Goal: Task Accomplishment & Management: Manage account settings

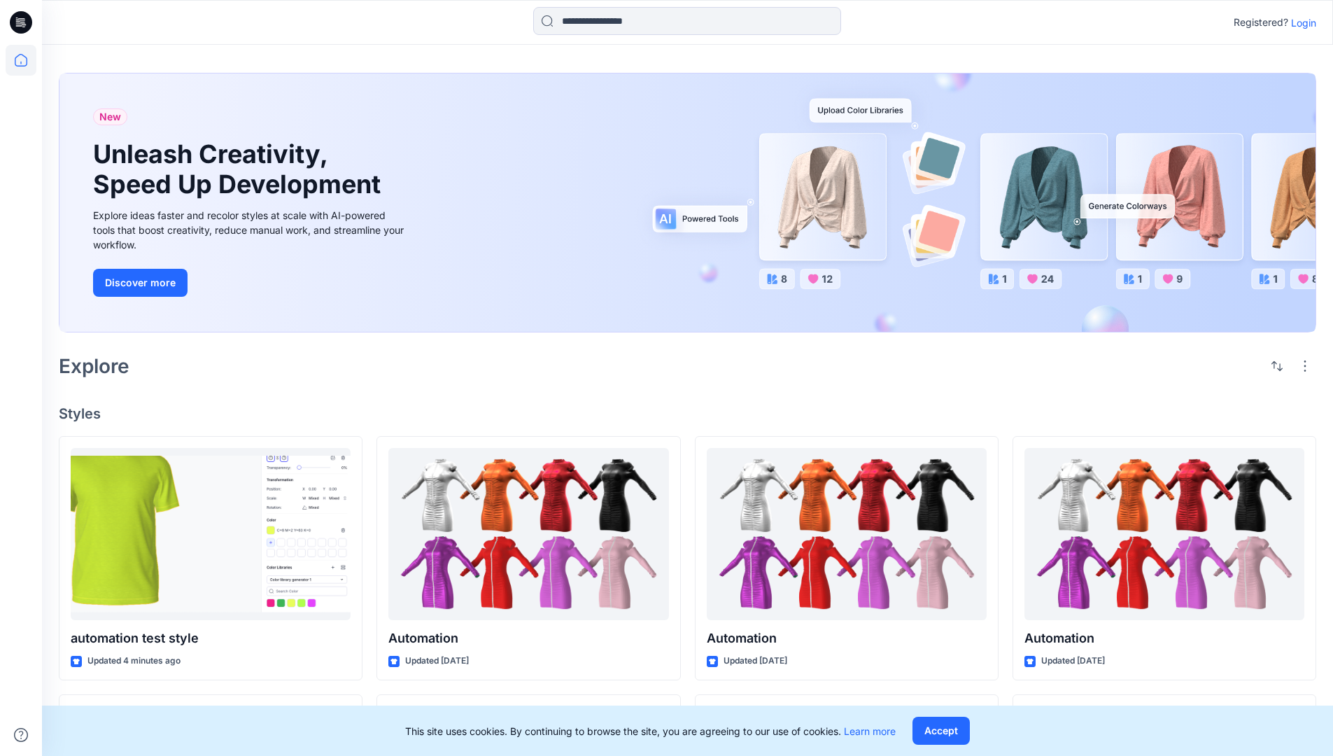
click at [1300, 22] on p "Login" at bounding box center [1303, 22] width 25 height 15
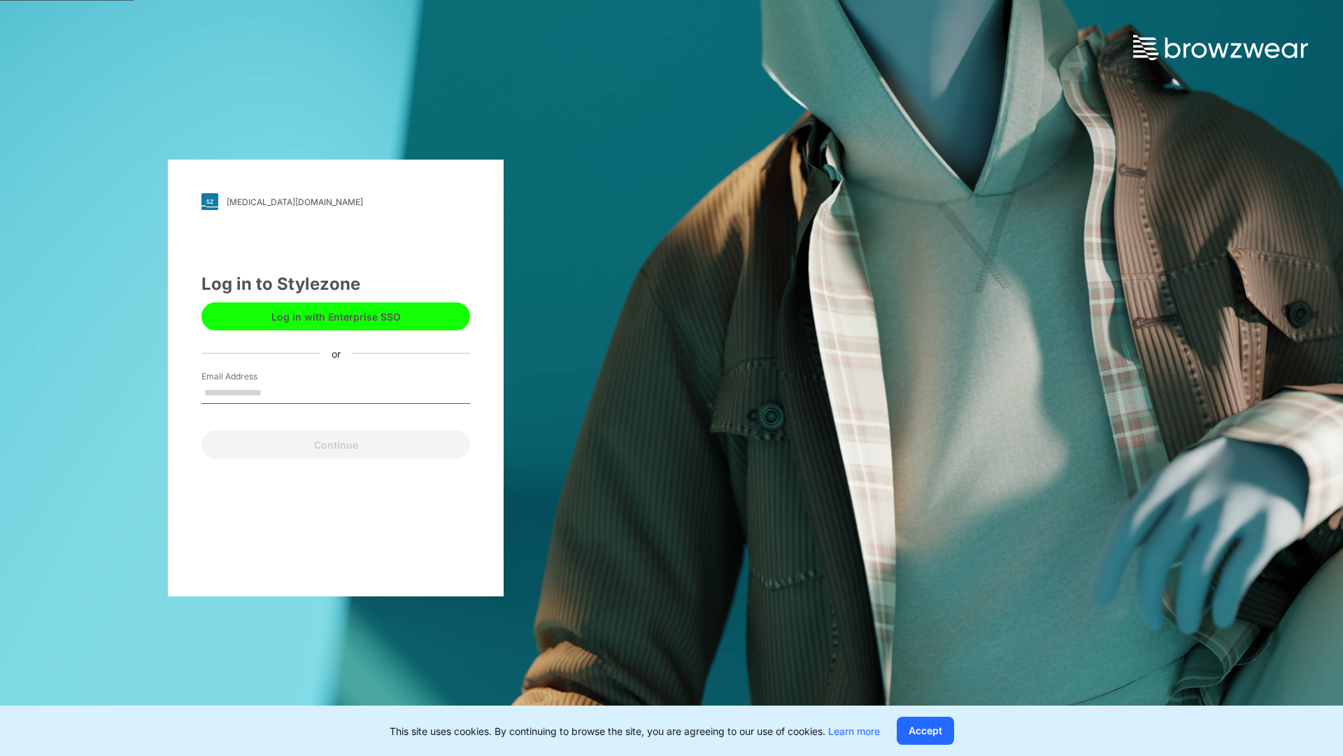
click at [276, 392] on input "Email Address" at bounding box center [335, 393] width 269 height 21
type input "**********"
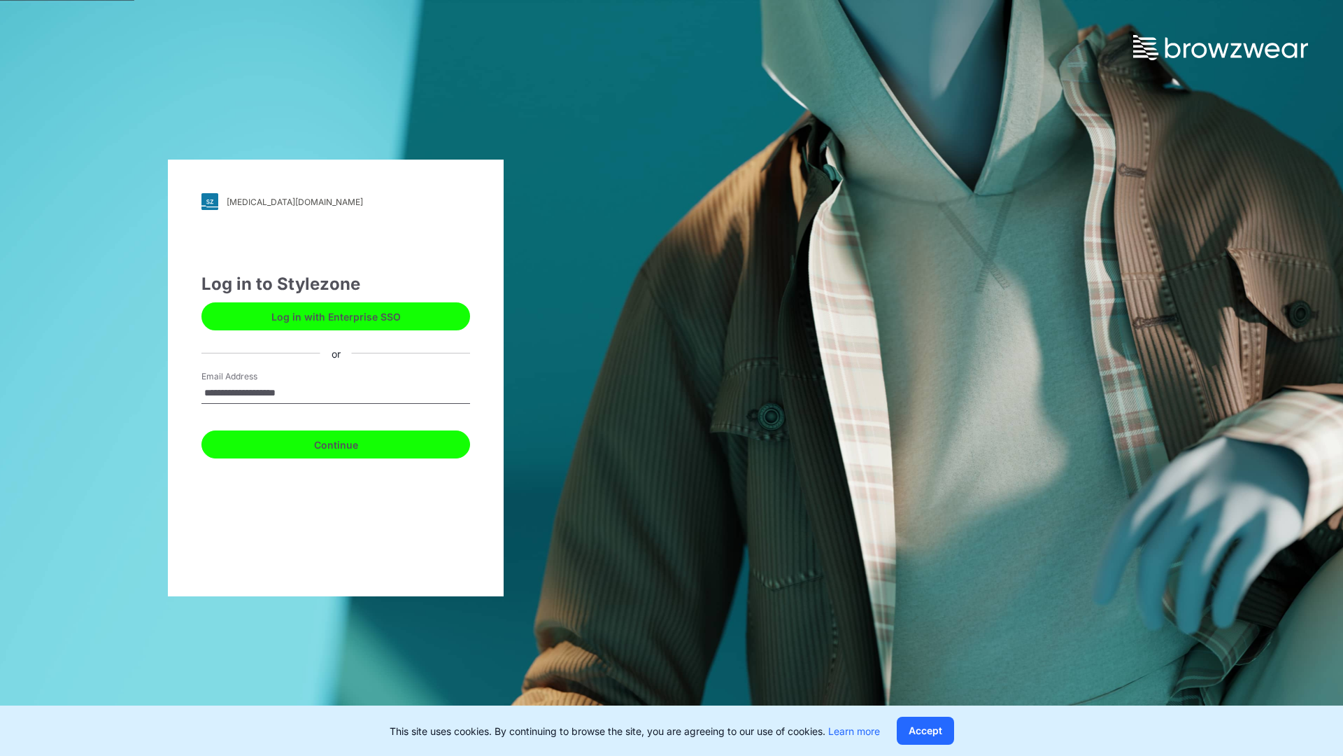
click at [351, 442] on button "Continue" at bounding box center [335, 444] width 269 height 28
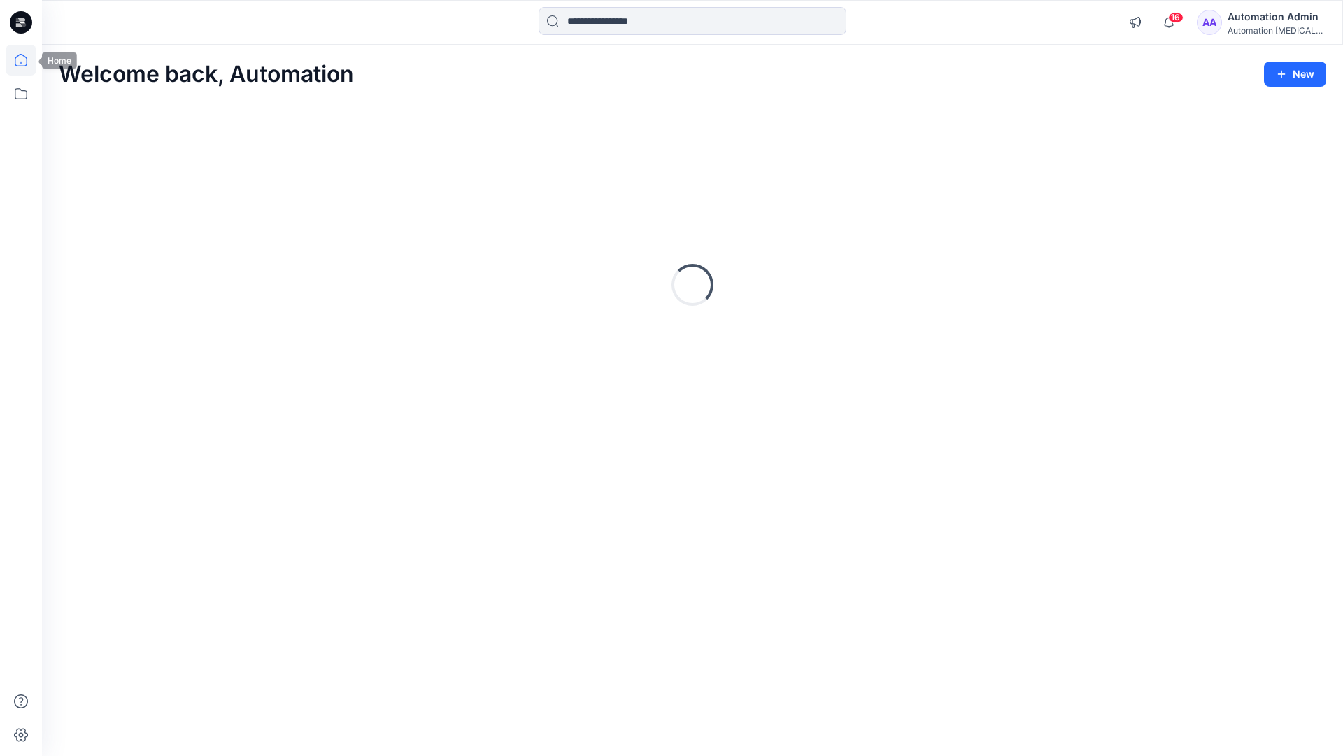
click at [27, 60] on icon at bounding box center [21, 60] width 13 height 13
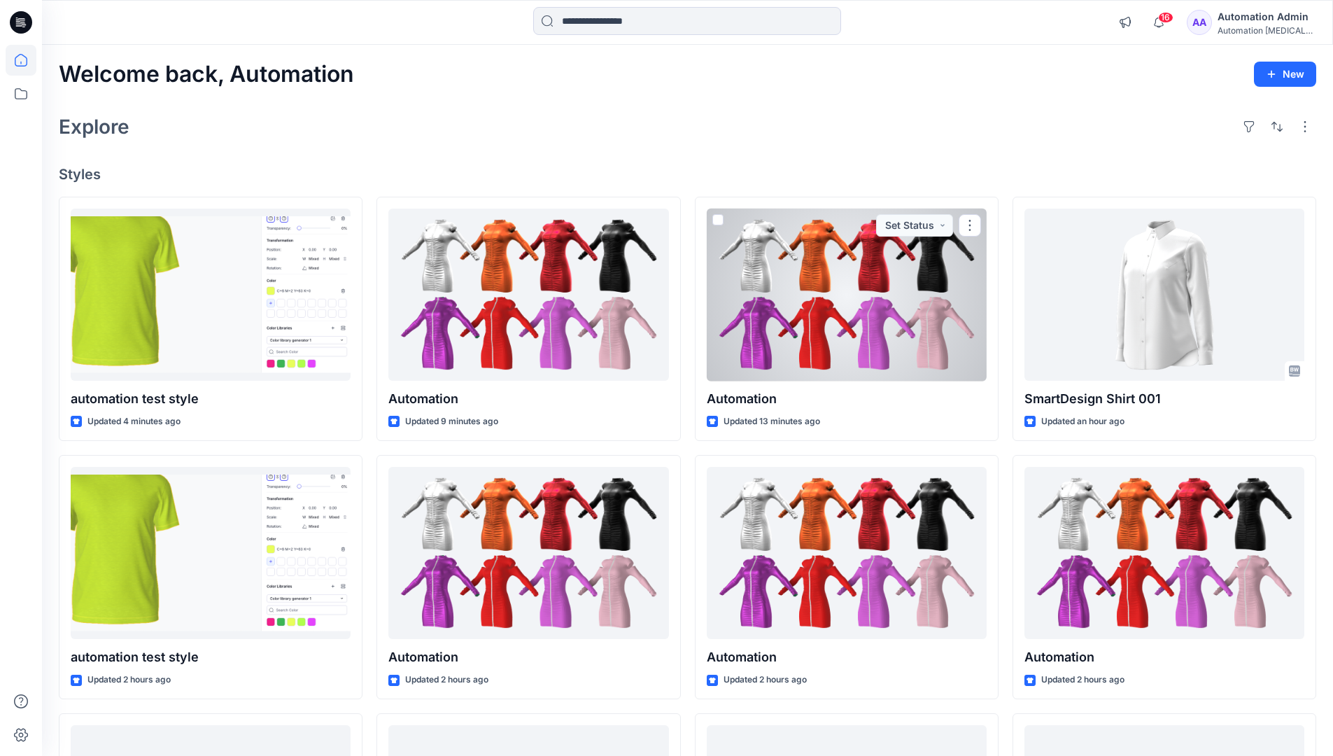
scroll to position [269, 0]
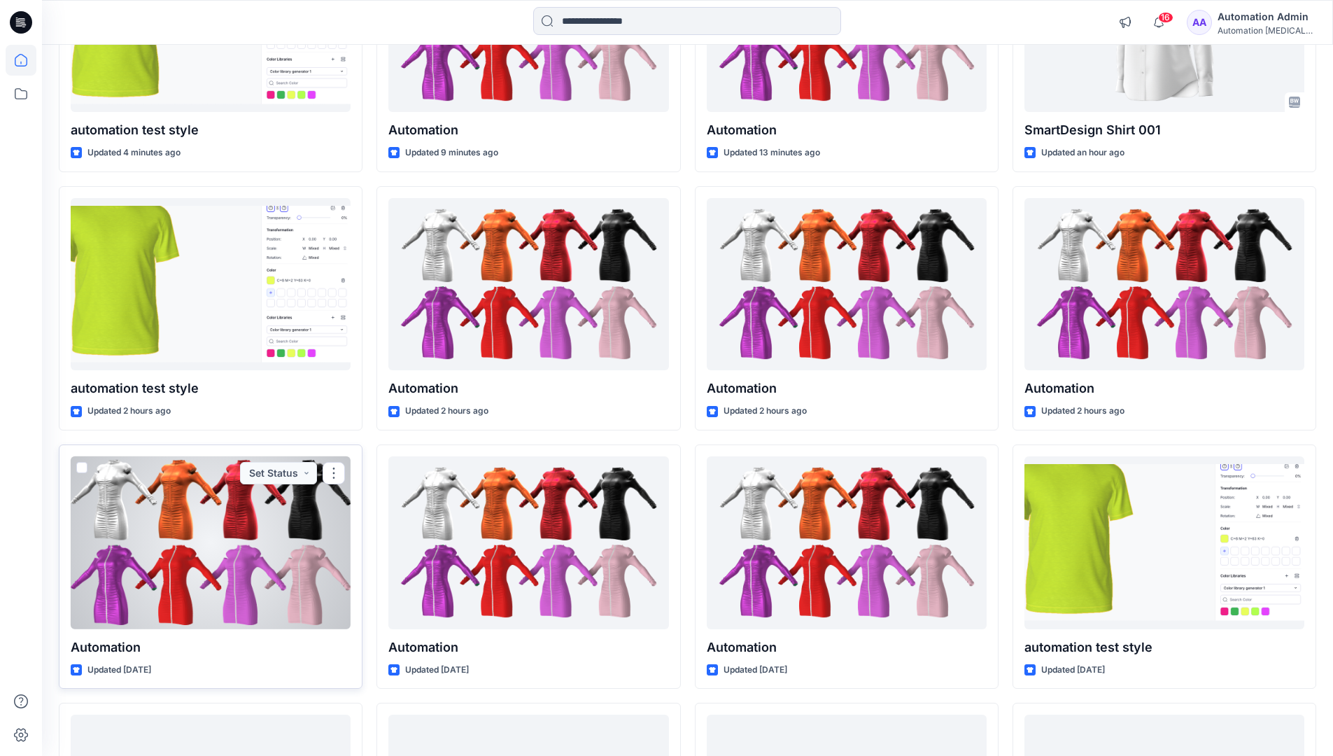
click at [79, 469] on span at bounding box center [81, 467] width 11 height 11
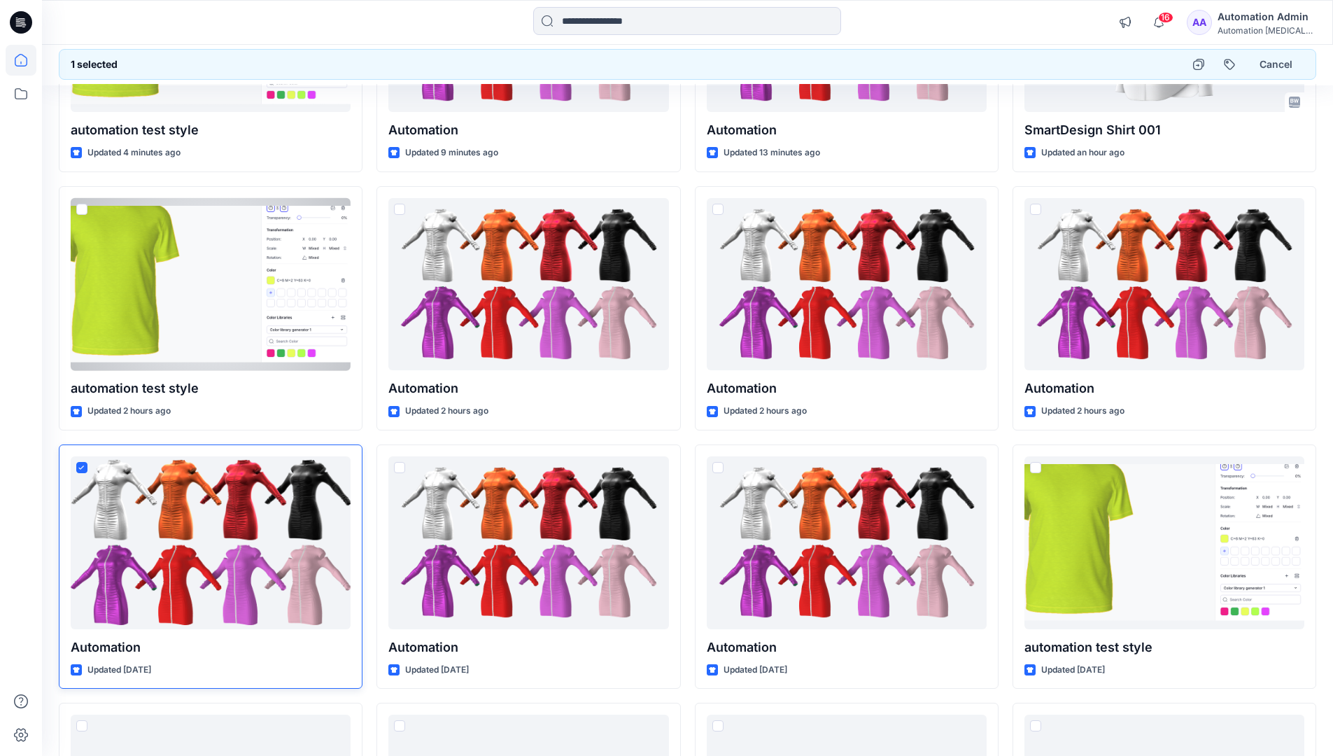
scroll to position [0, 0]
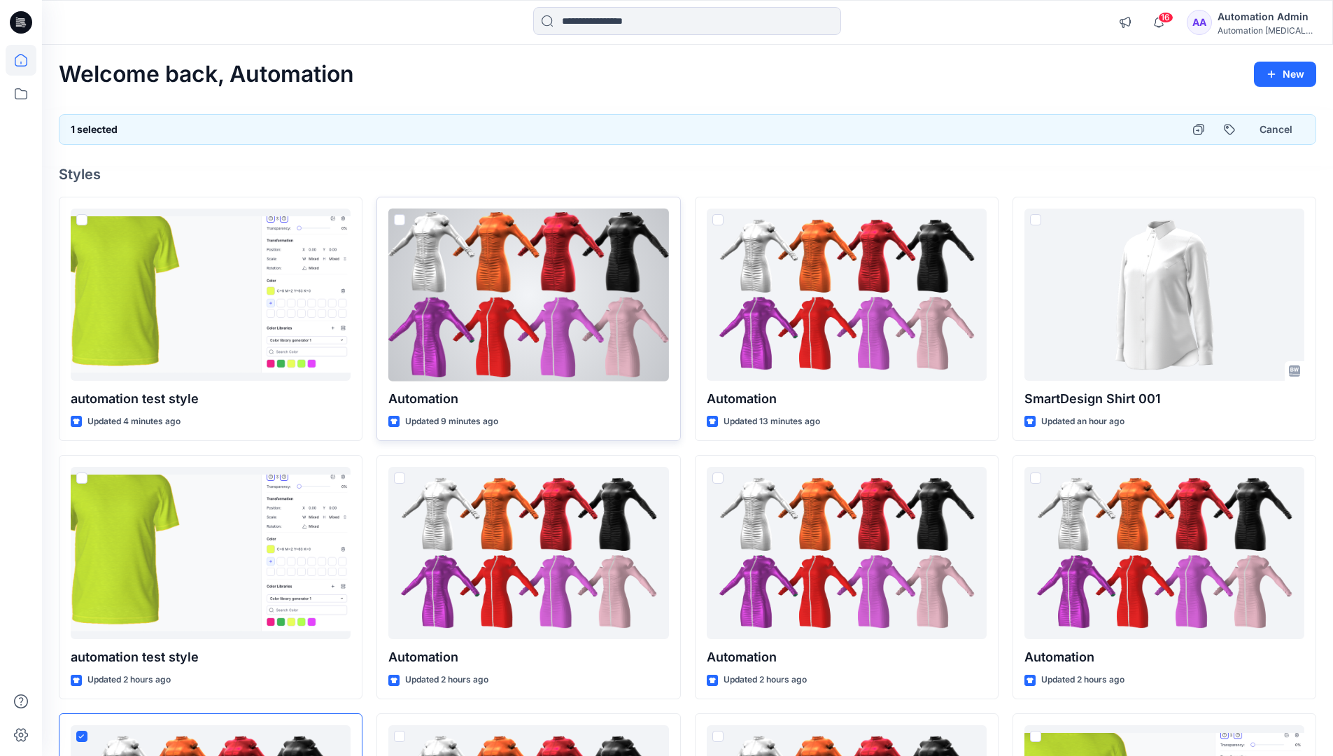
click at [399, 221] on span at bounding box center [399, 219] width 11 height 11
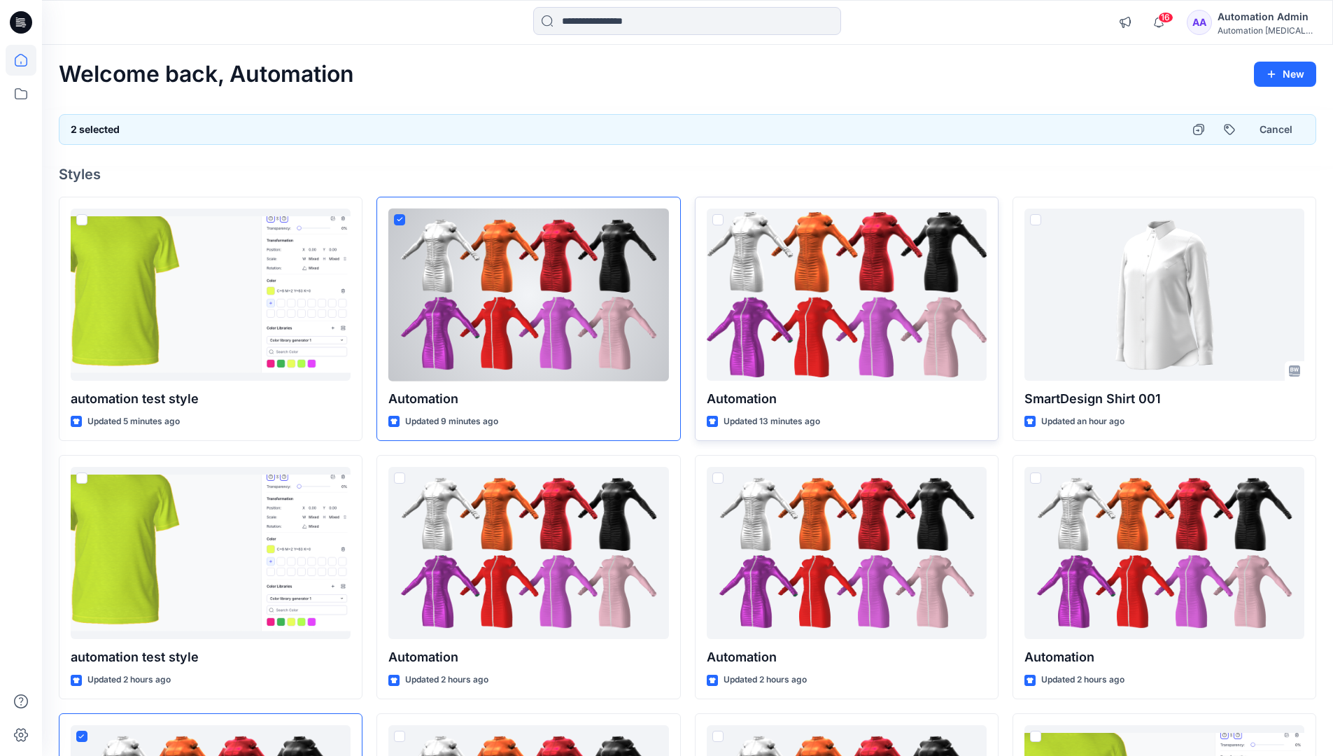
click at [720, 222] on span at bounding box center [717, 219] width 11 height 11
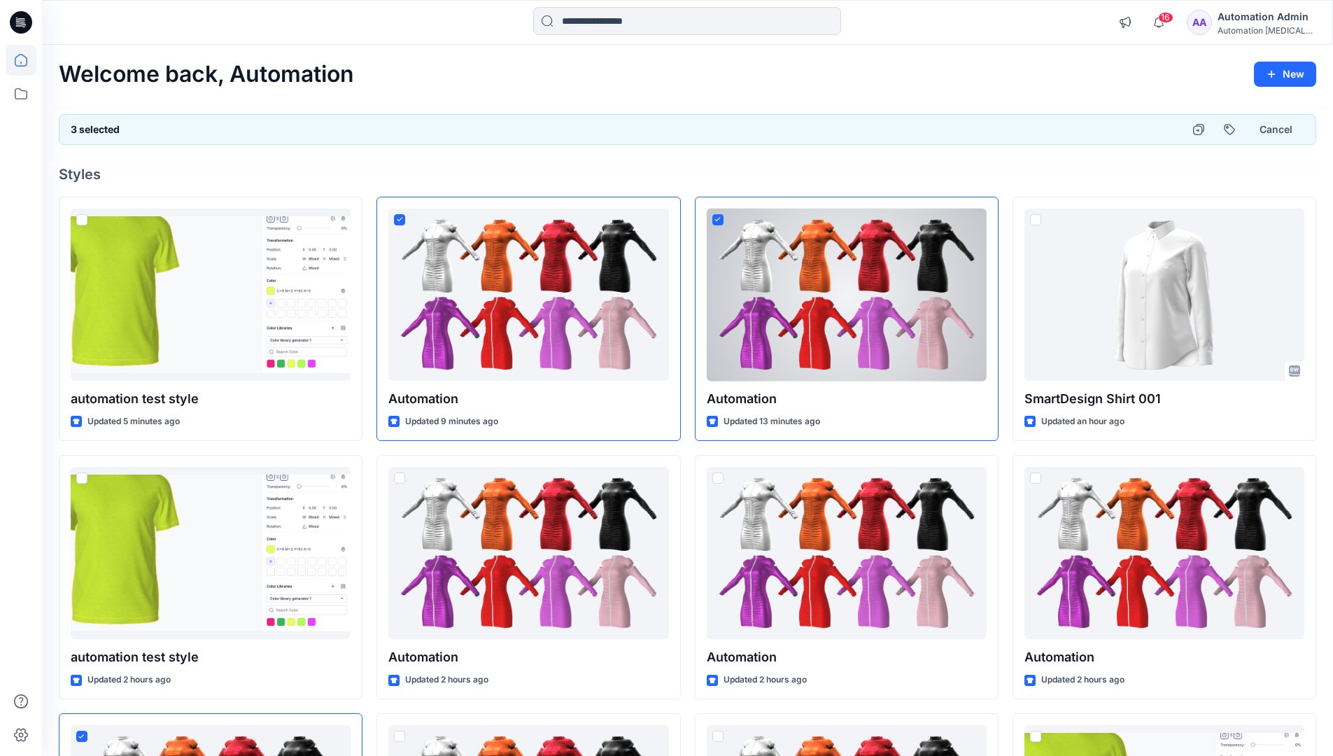
click at [1132, 125] on div "3 selected Cancel" at bounding box center [687, 129] width 1257 height 31
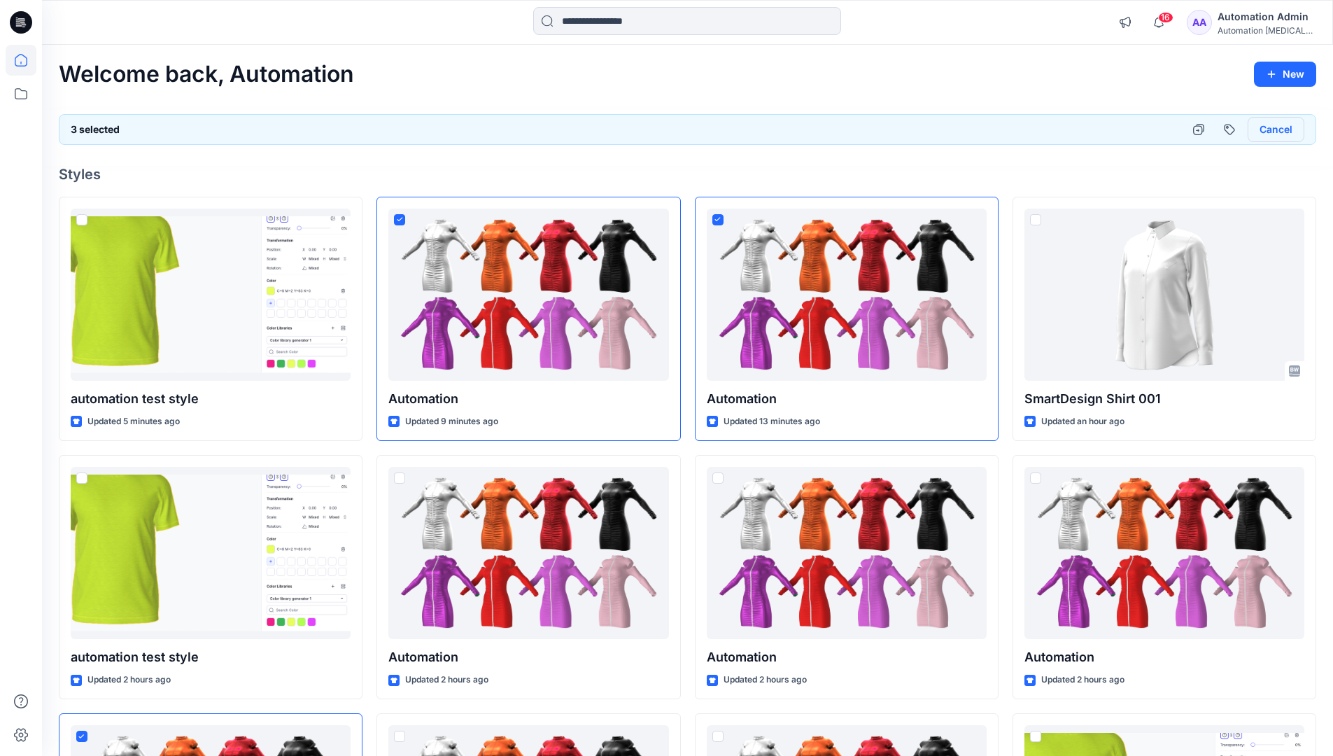
click at [1268, 132] on button "Cancel" at bounding box center [1275, 129] width 57 height 25
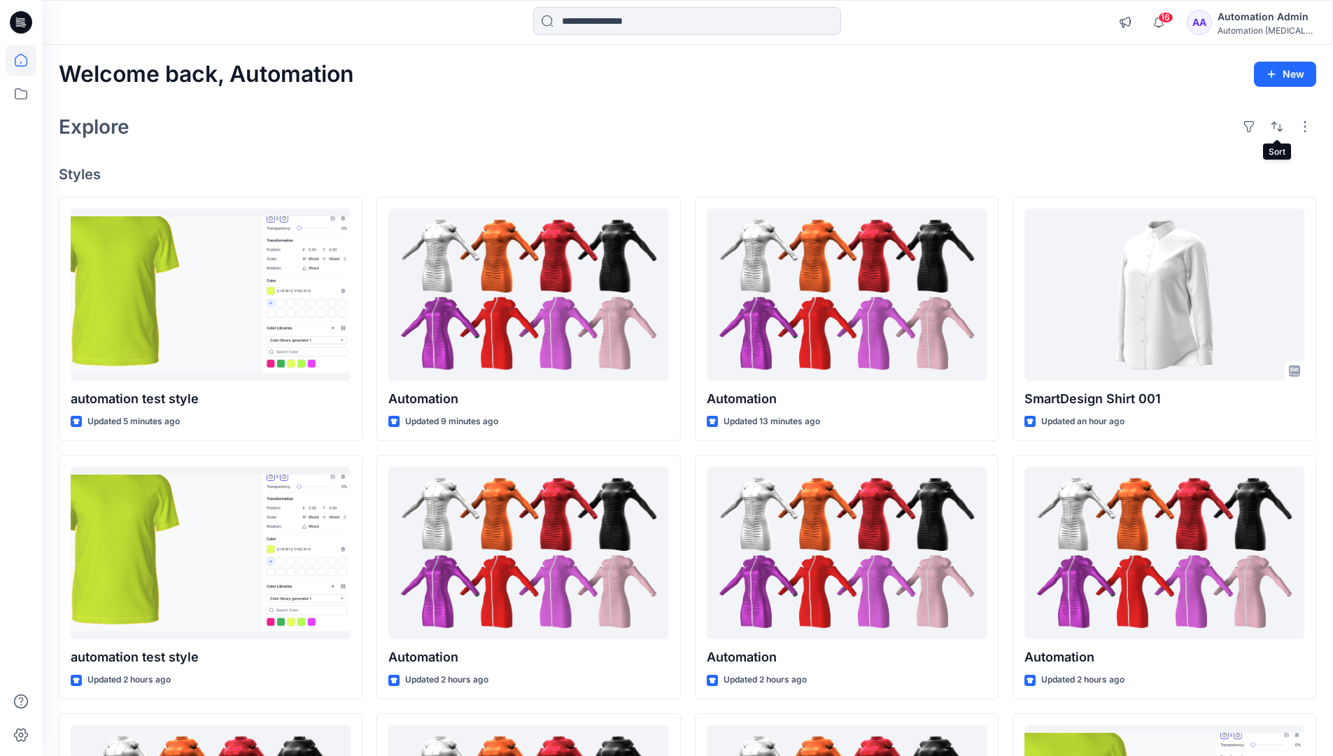
click at [1258, 20] on div "Automation Admin" at bounding box center [1266, 16] width 98 height 17
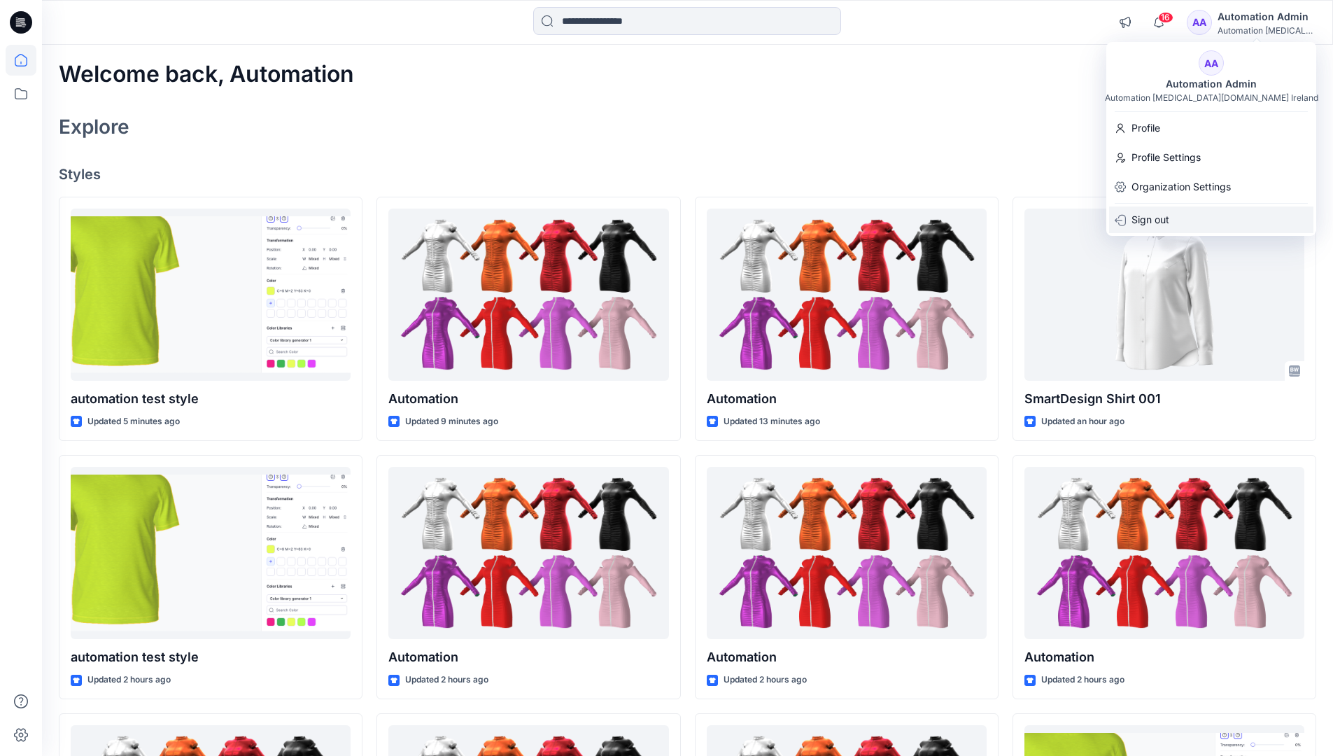
click at [1219, 216] on div "Sign out" at bounding box center [1211, 219] width 204 height 27
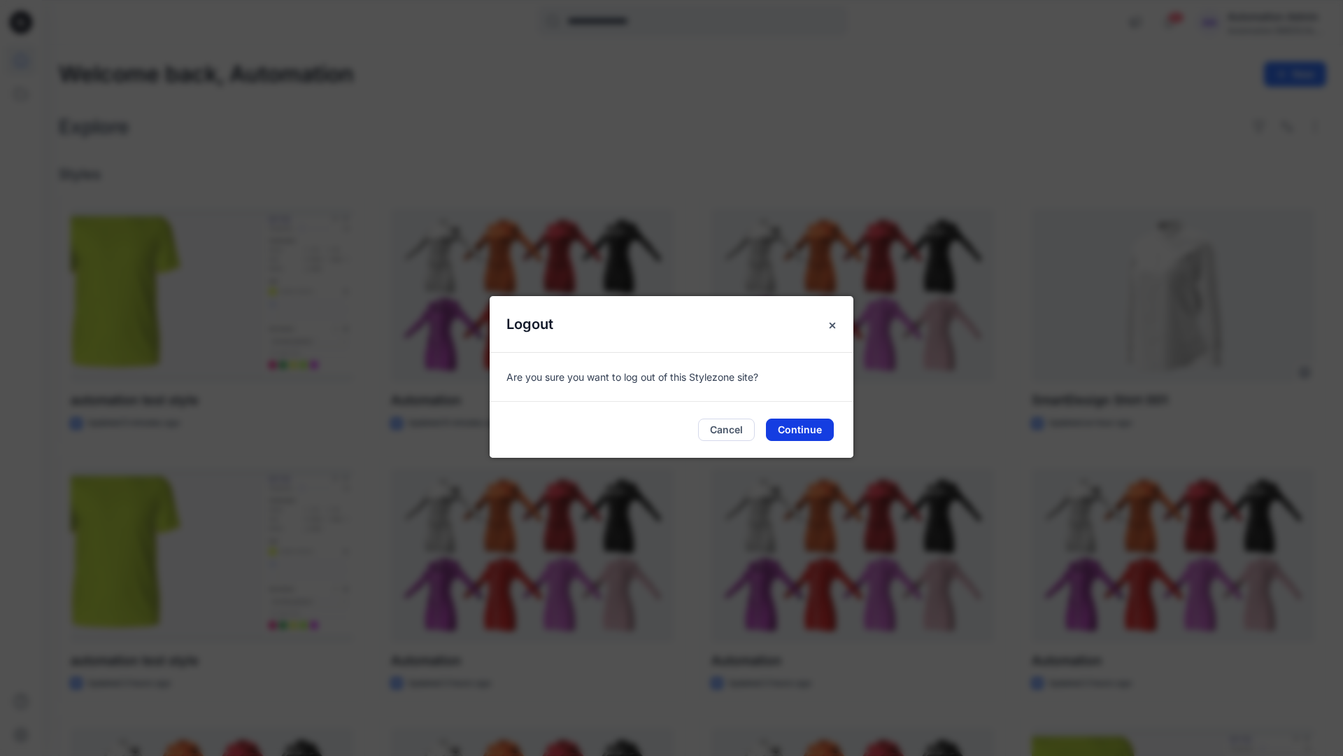
click at [808, 427] on button "Continue" at bounding box center [800, 429] width 68 height 22
